Goal: Task Accomplishment & Management: Manage account settings

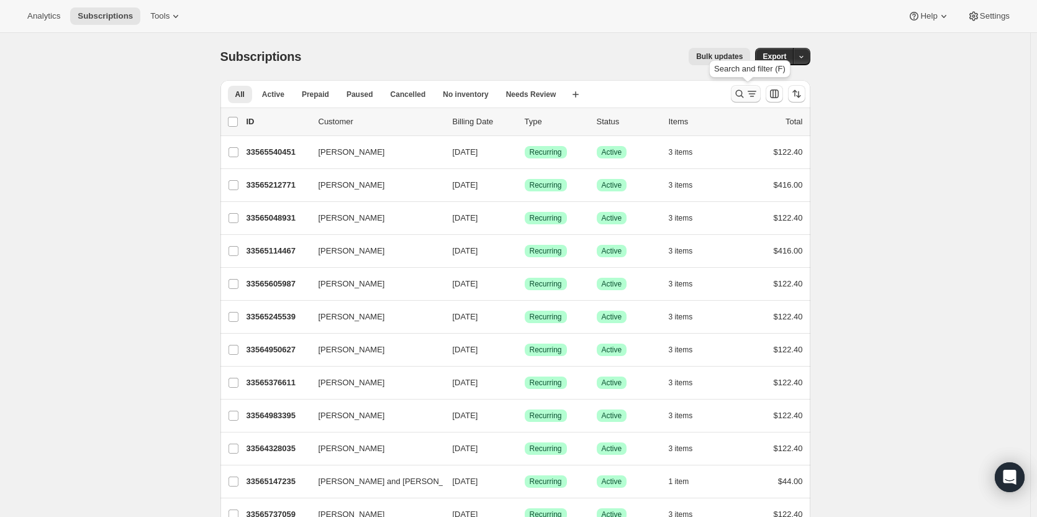
click at [745, 93] on icon "Search and filter results" at bounding box center [740, 94] width 12 height 12
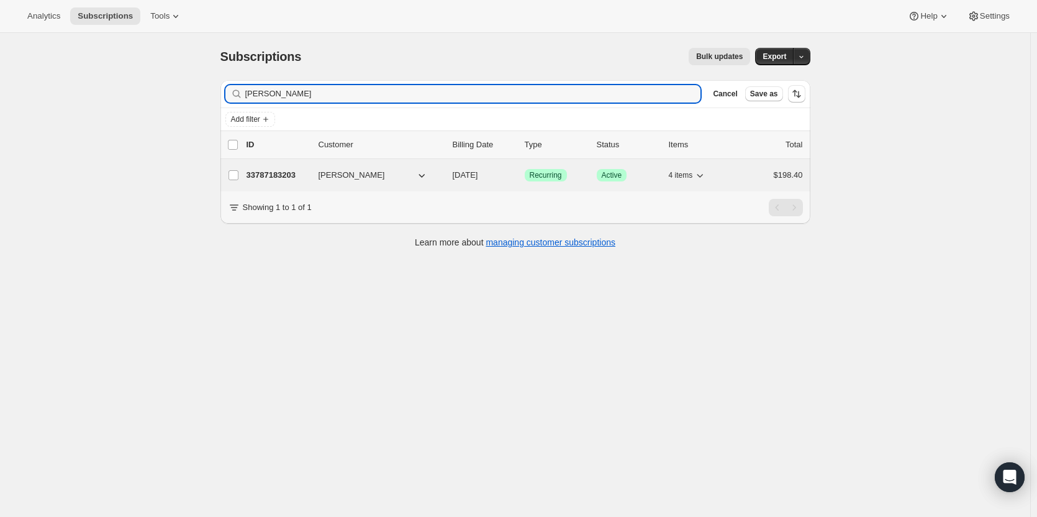
type input "[PERSON_NAME]"
click at [286, 171] on p "33787183203" at bounding box center [278, 175] width 62 height 12
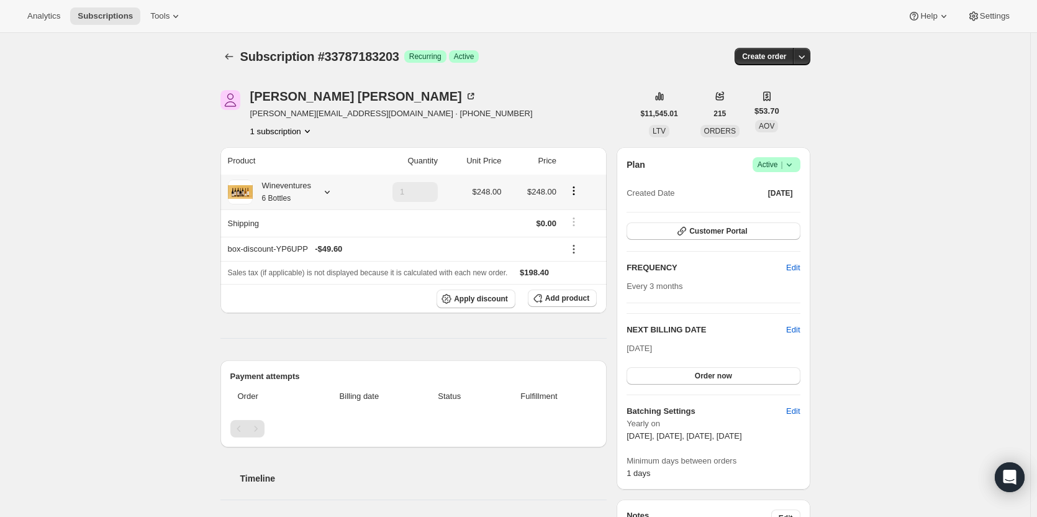
click at [276, 192] on div "Wineventures 6 Bottles" at bounding box center [282, 192] width 58 height 25
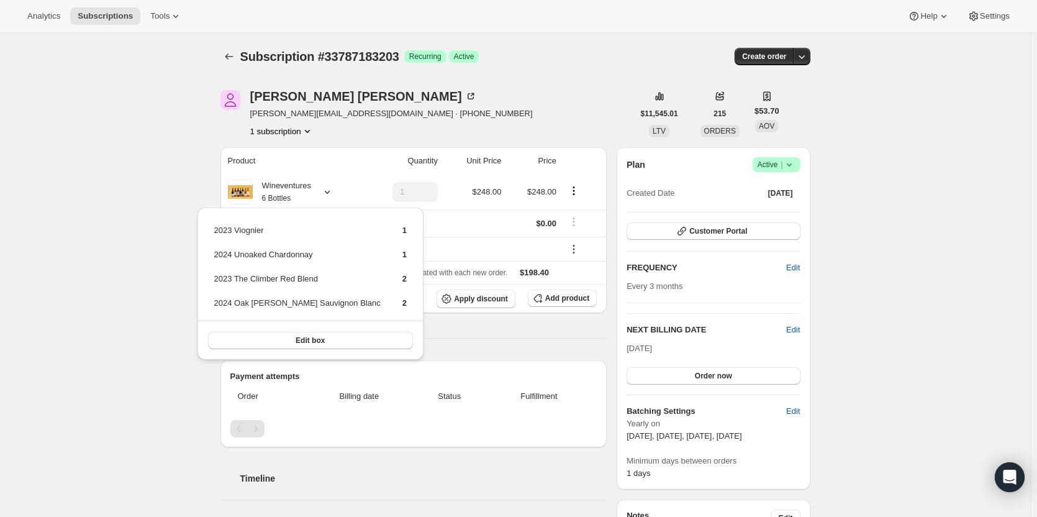
click at [500, 349] on div "Product Quantity Unit Price Price Wineventures 6 Bottles 1 $248.00 $248.00 Ship…" at bounding box center [414, 370] width 387 height 447
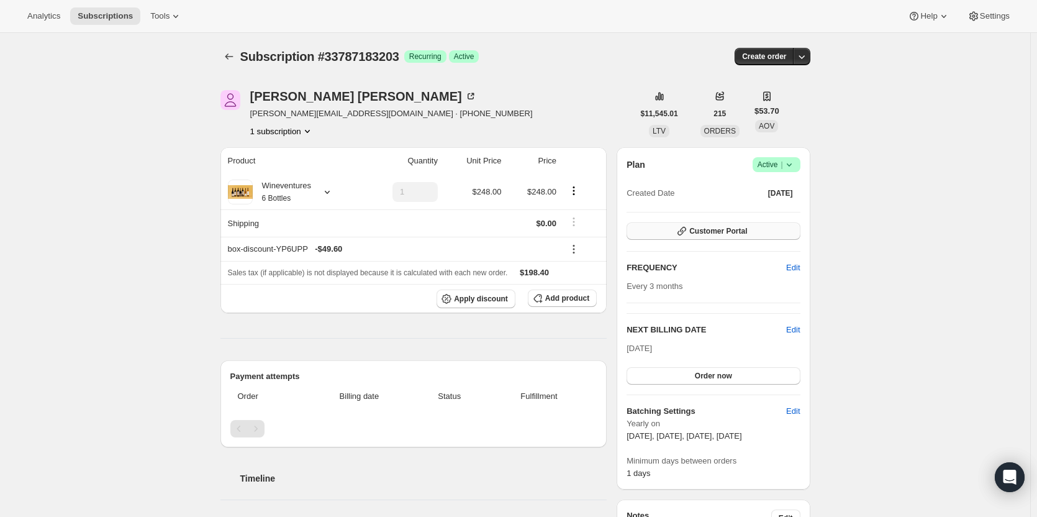
click at [685, 228] on icon "button" at bounding box center [682, 231] width 12 height 12
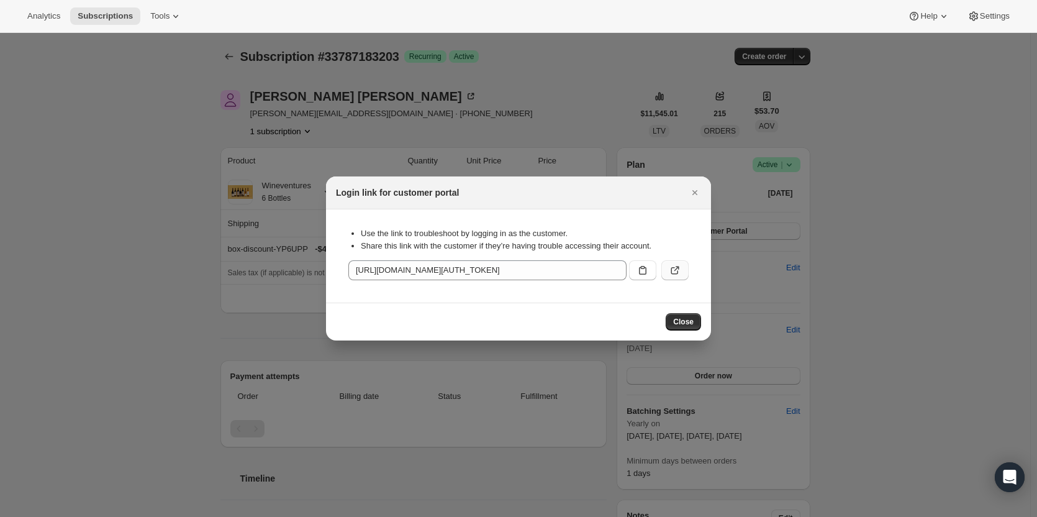
click at [678, 267] on icon ":rcc:" at bounding box center [677, 269] width 5 height 5
click at [675, 327] on button "Close" at bounding box center [683, 321] width 35 height 17
